Goal: Check status: Check status

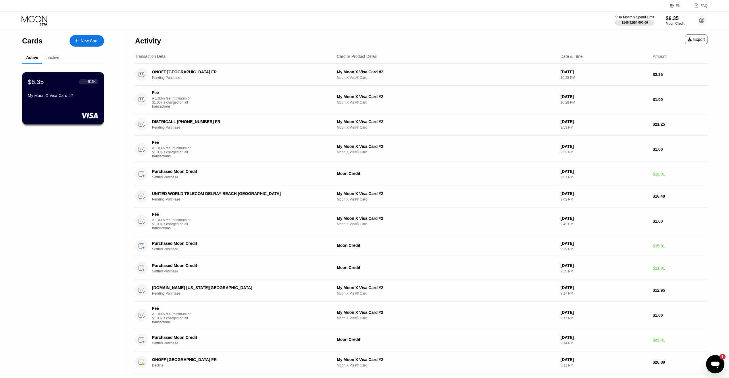
click at [72, 100] on div "My Moon X Visa Card #2" at bounding box center [63, 96] width 70 height 7
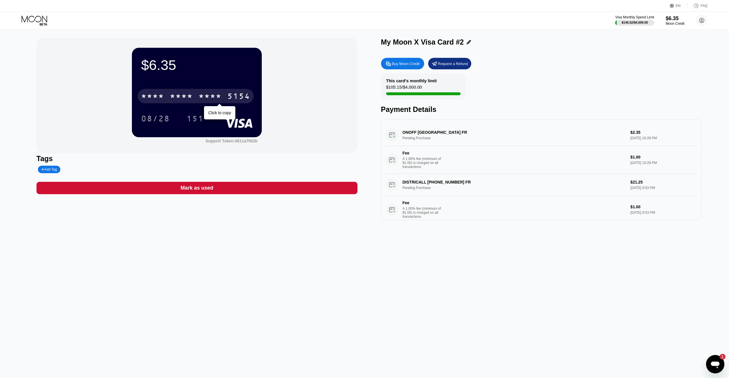
click at [230, 95] on div "5154" at bounding box center [238, 96] width 23 height 9
click at [188, 95] on div "6500" at bounding box center [181, 96] width 23 height 9
click at [198, 102] on div "* * * * * * * * * * * * 5154" at bounding box center [196, 96] width 116 height 14
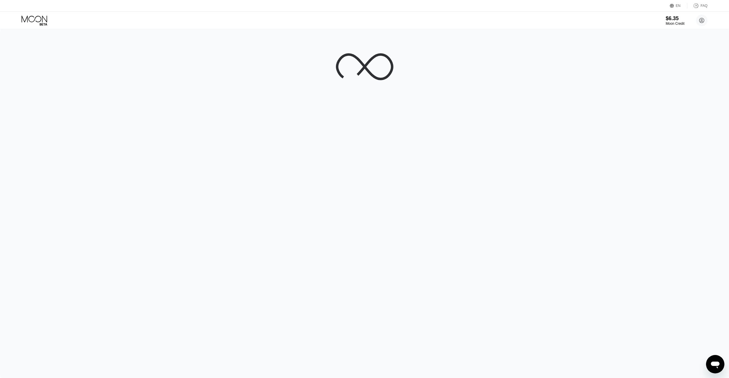
click at [585, 72] on div at bounding box center [364, 203] width 729 height 348
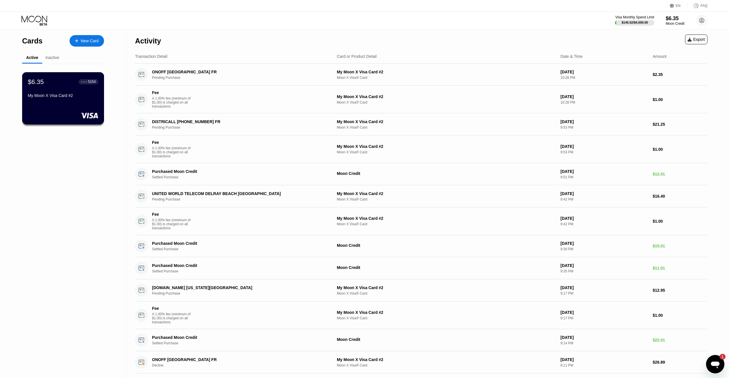
click at [64, 94] on div "$6.35 ● ● ● ● 5154 My Moon X Visa Card #2" at bounding box center [63, 89] width 70 height 22
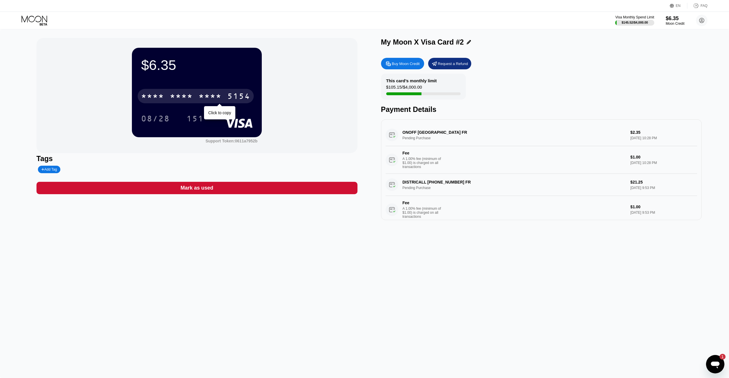
click at [221, 94] on div "* * * *" at bounding box center [210, 96] width 23 height 9
